Goal: Use online tool/utility: Utilize a website feature to perform a specific function

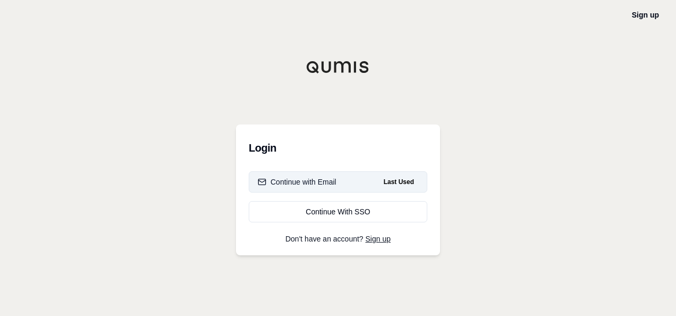
click at [307, 174] on button "Continue with Email Last Used" at bounding box center [338, 181] width 179 height 21
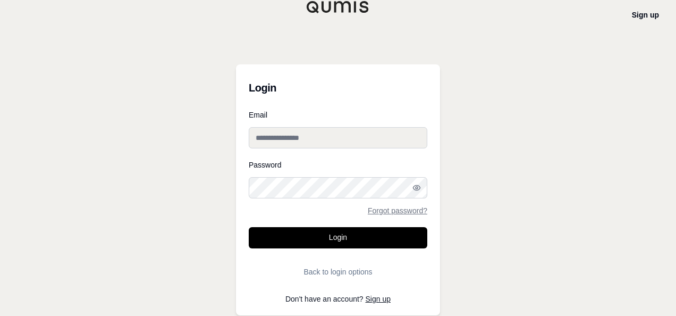
type input "**********"
click at [308, 141] on input "**********" at bounding box center [338, 137] width 179 height 21
click at [204, 180] on div "**********" at bounding box center [338, 158] width 676 height 316
click at [289, 233] on button "Login" at bounding box center [338, 237] width 179 height 21
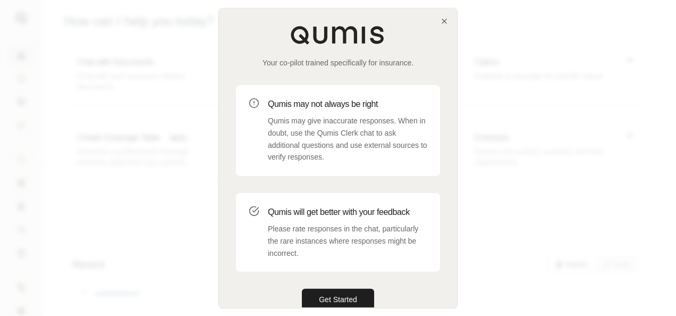
click at [433, 19] on div "Your co-pilot trained specifically for insurance. Qumis may not always be right…" at bounding box center [338, 168] width 238 height 318
click at [439, 17] on div "Your co-pilot trained specifically for insurance. Qumis may not always be right…" at bounding box center [338, 168] width 238 height 318
click at [444, 24] on icon "button" at bounding box center [444, 21] width 9 height 9
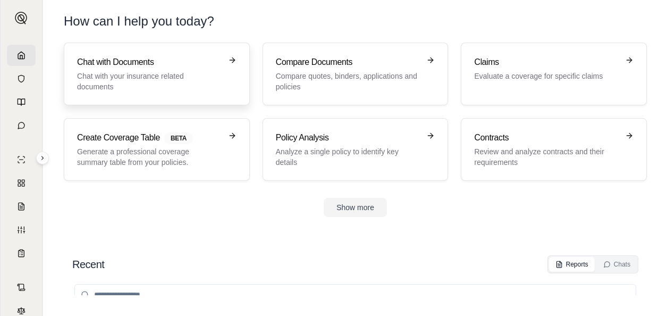
click at [121, 73] on p "Chat with your insurance related documents" at bounding box center [149, 81] width 145 height 21
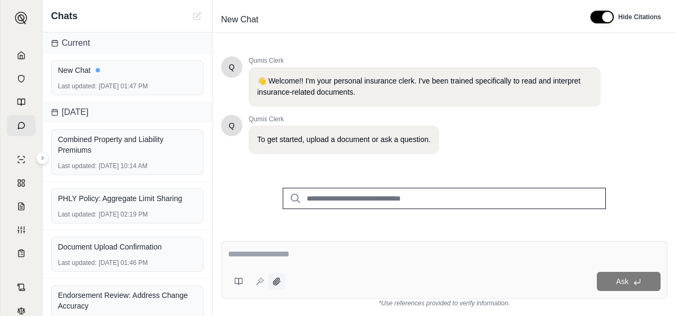
click at [275, 282] on icon at bounding box center [276, 280] width 7 height 7
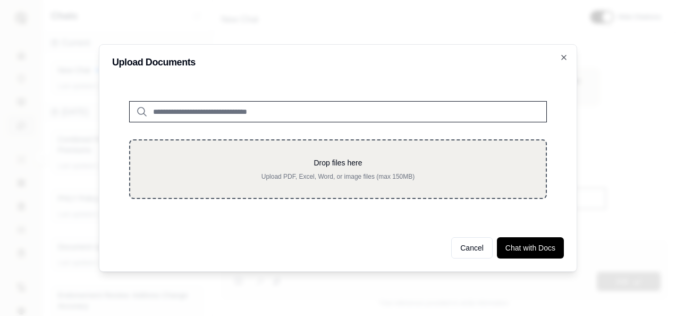
click at [329, 174] on p "Upload PDF, Excel, Word, or image files (max 150MB)" at bounding box center [338, 176] width 382 height 9
type input "**********"
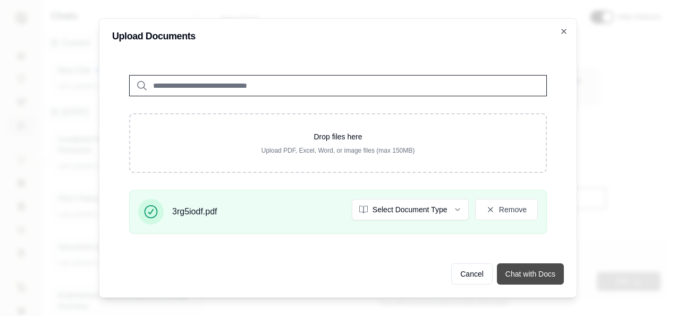
click at [519, 270] on button "Chat with Docs" at bounding box center [530, 273] width 67 height 21
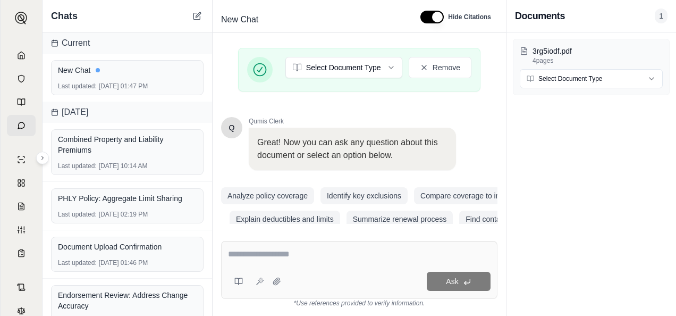
scroll to position [288, 0]
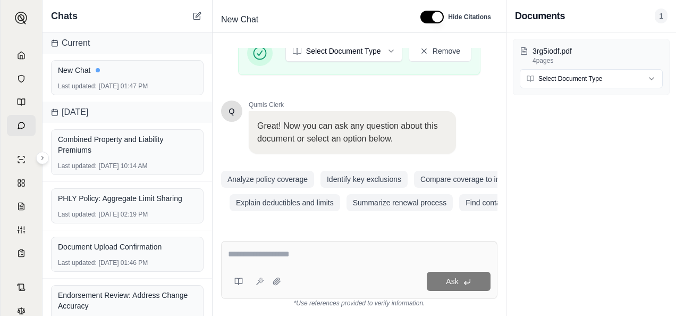
click at [306, 250] on textarea at bounding box center [359, 254] width 263 height 13
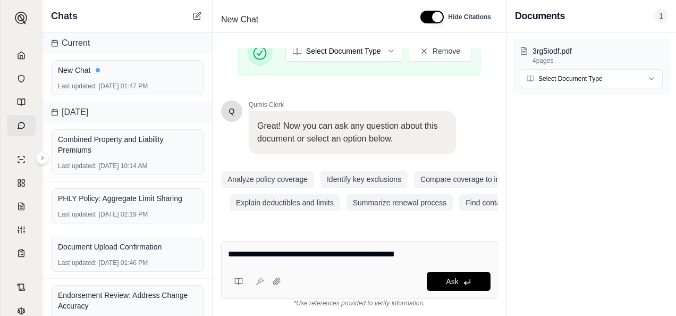
type textarea "**********"
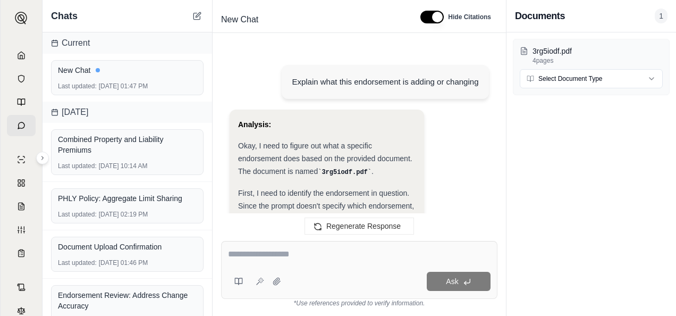
scroll to position [5099, 0]
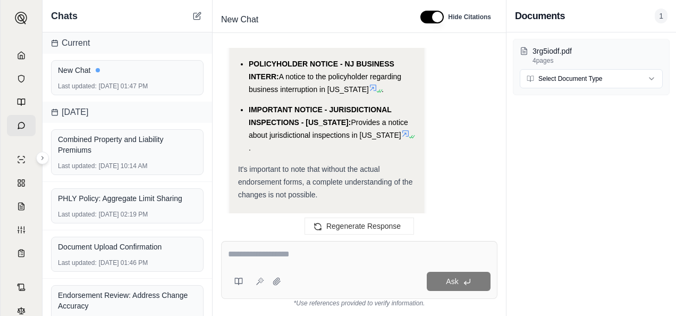
click at [329, 165] on span "It's important to note that without the actual endorsement forms, a complete un…" at bounding box center [325, 182] width 174 height 34
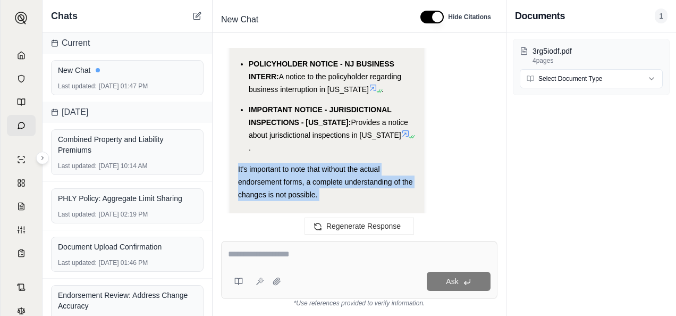
click at [329, 165] on span "It's important to note that without the actual endorsement forms, a complete un…" at bounding box center [325, 182] width 174 height 34
drag, startPoint x: 329, startPoint y: 143, endPoint x: 322, endPoint y: 148, distance: 8.8
click at [322, 163] on div "It's important to note that without the actual endorsement forms, a complete un…" at bounding box center [326, 182] width 177 height 38
click at [327, 163] on div "It's important to note that without the actual endorsement forms, a complete un…" at bounding box center [326, 182] width 177 height 38
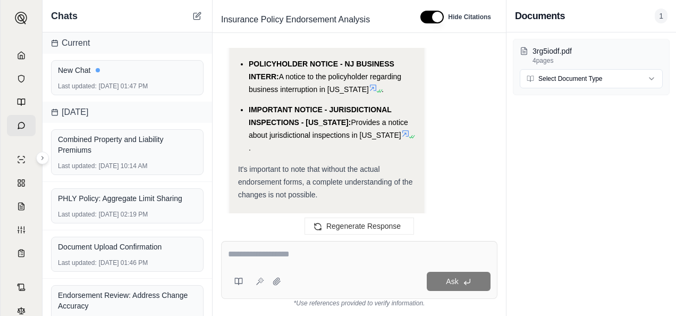
click at [307, 260] on textarea at bounding box center [359, 254] width 263 height 13
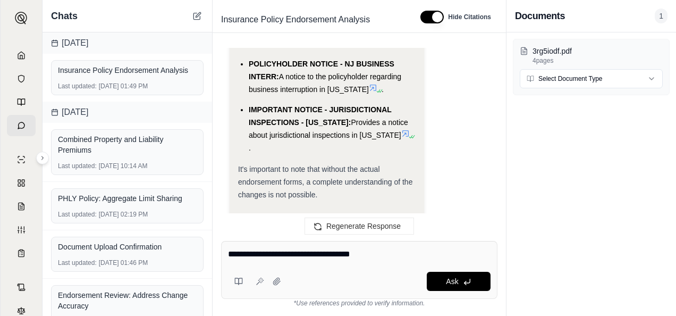
type textarea "**********"
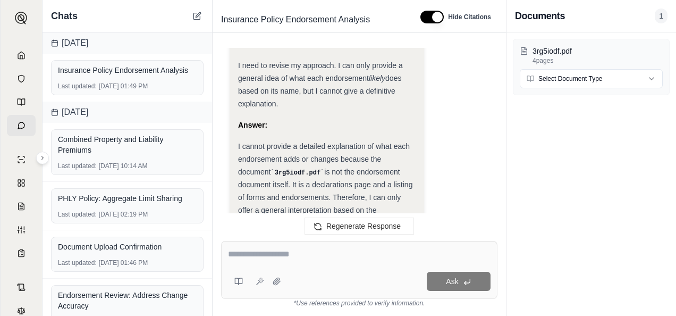
scroll to position [5603, 0]
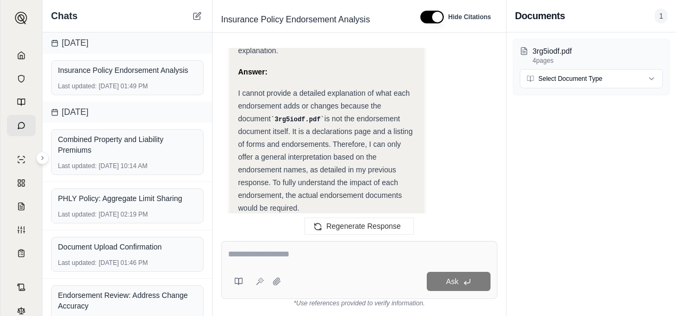
click at [268, 259] on textarea at bounding box center [359, 254] width 263 height 13
click at [273, 266] on div "Ask" at bounding box center [359, 270] width 276 height 58
click at [281, 261] on div at bounding box center [359, 256] width 263 height 16
drag, startPoint x: 281, startPoint y: 261, endPoint x: 259, endPoint y: 256, distance: 22.4
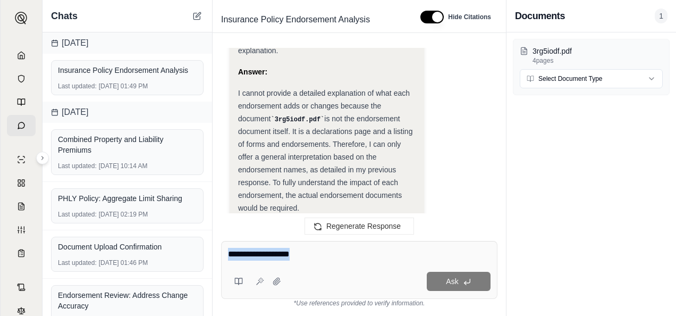
click at [259, 256] on textarea at bounding box center [359, 254] width 263 height 13
click at [251, 252] on textarea at bounding box center [359, 254] width 263 height 13
click at [303, 257] on textarea at bounding box center [359, 254] width 263 height 13
click at [255, 248] on div "Ask" at bounding box center [359, 270] width 276 height 58
click at [247, 260] on textarea at bounding box center [359, 254] width 263 height 13
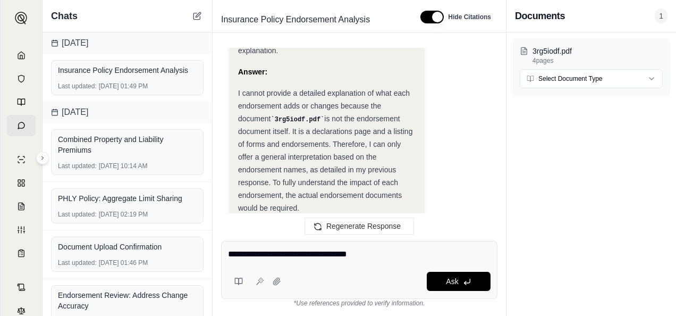
type textarea "**********"
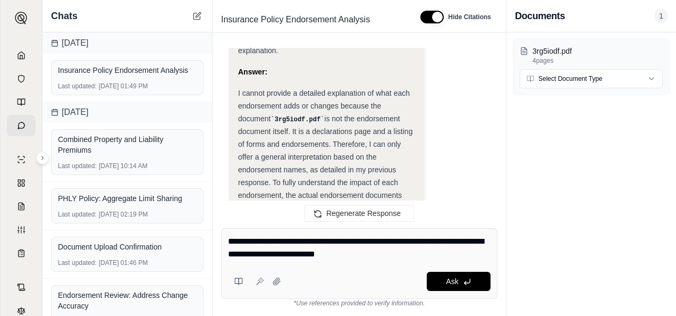
type textarea "**********"
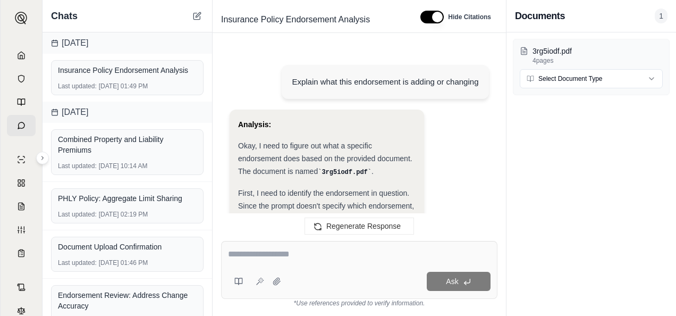
scroll to position [6571, 0]
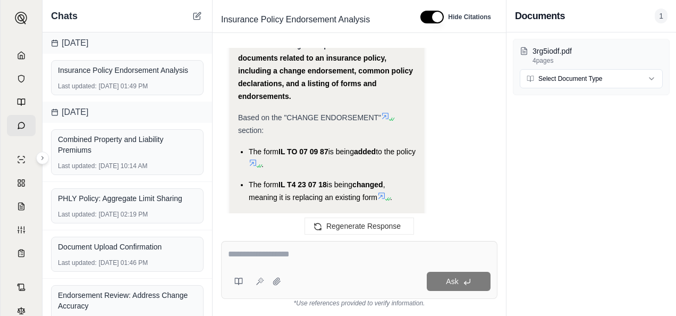
click at [650, 24] on div "Documents 1" at bounding box center [591, 16] width 170 height 32
click at [657, 18] on span "1" at bounding box center [661, 16] width 13 height 15
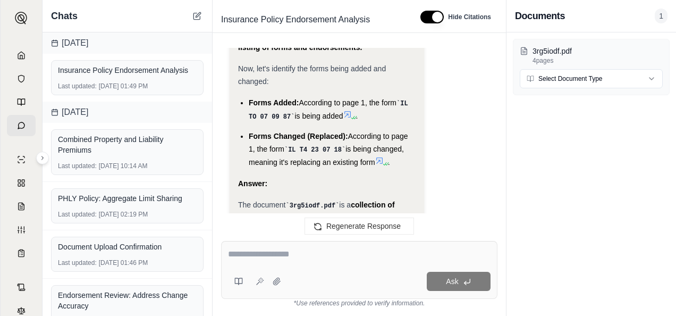
scroll to position [6465, 0]
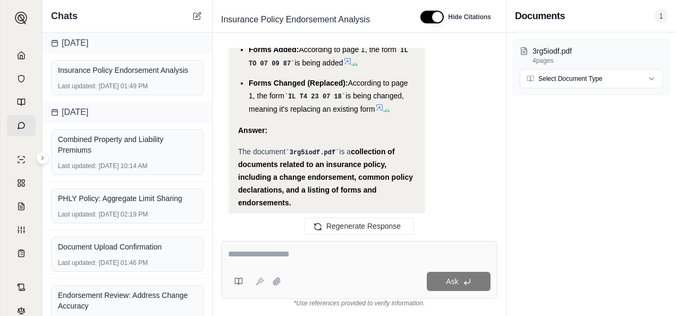
click at [301, 147] on strong "collection of documents related to an insurance policy, including a change endo…" at bounding box center [325, 177] width 175 height 60
click at [302, 147] on strong "collection of documents related to an insurance policy, including a change endo…" at bounding box center [325, 177] width 175 height 60
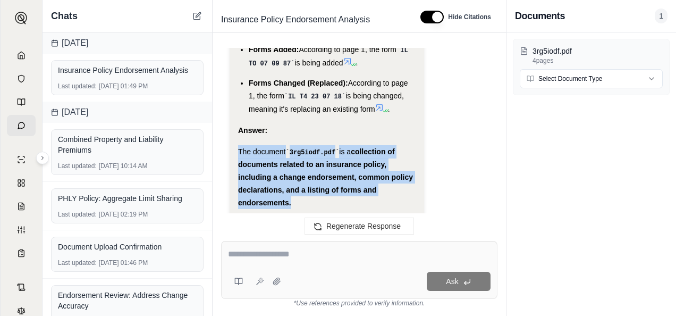
click at [302, 147] on strong "collection of documents related to an insurance policy, including a change endo…" at bounding box center [325, 177] width 175 height 60
drag, startPoint x: 302, startPoint y: 123, endPoint x: 299, endPoint y: 152, distance: 29.3
click at [299, 152] on div "The document 3rg5iodf.pdf is a collection of documents related to an insurance …" at bounding box center [326, 177] width 177 height 64
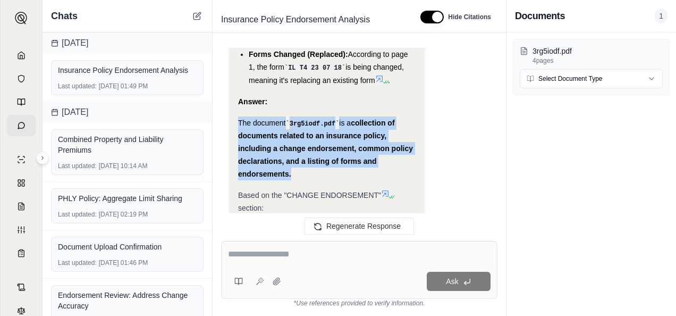
scroll to position [6518, 0]
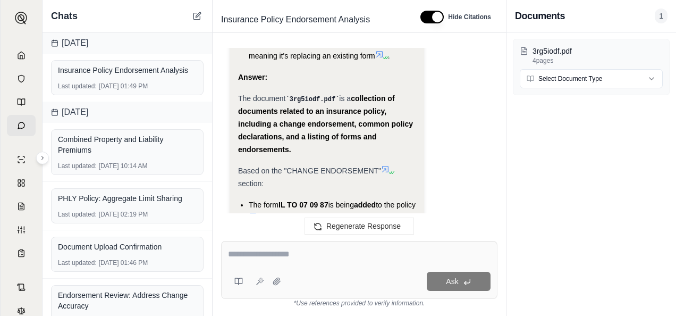
click at [341, 200] on span "is being" at bounding box center [341, 204] width 26 height 9
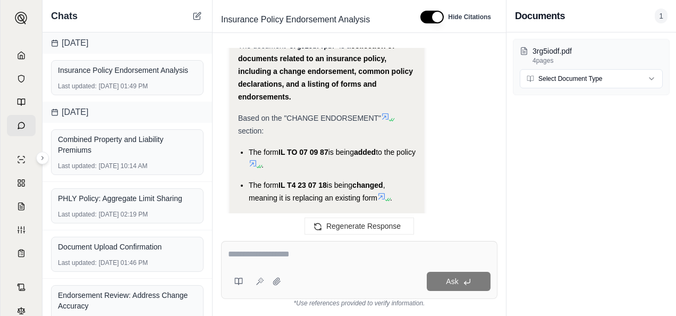
scroll to position [6571, 0]
click at [311, 260] on textarea at bounding box center [359, 254] width 263 height 13
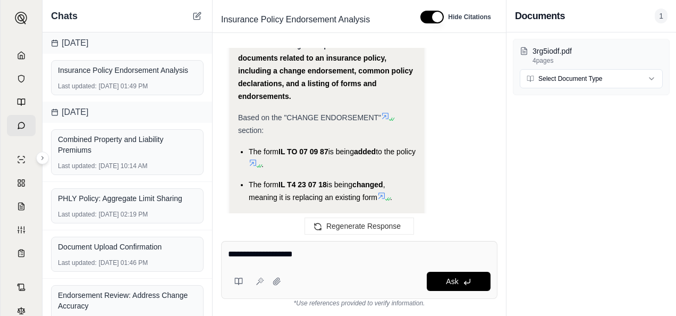
type textarea "**********"
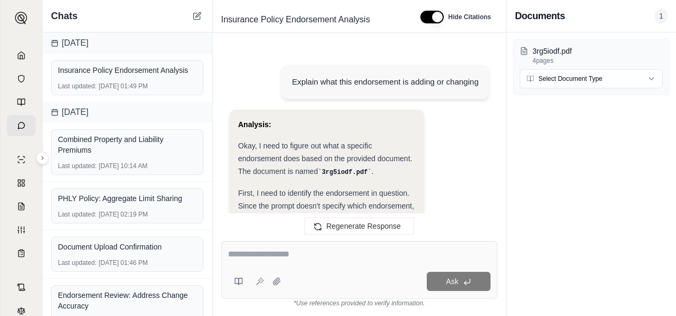
scroll to position [7105, 0]
